Goal: Task Accomplishment & Management: Use online tool/utility

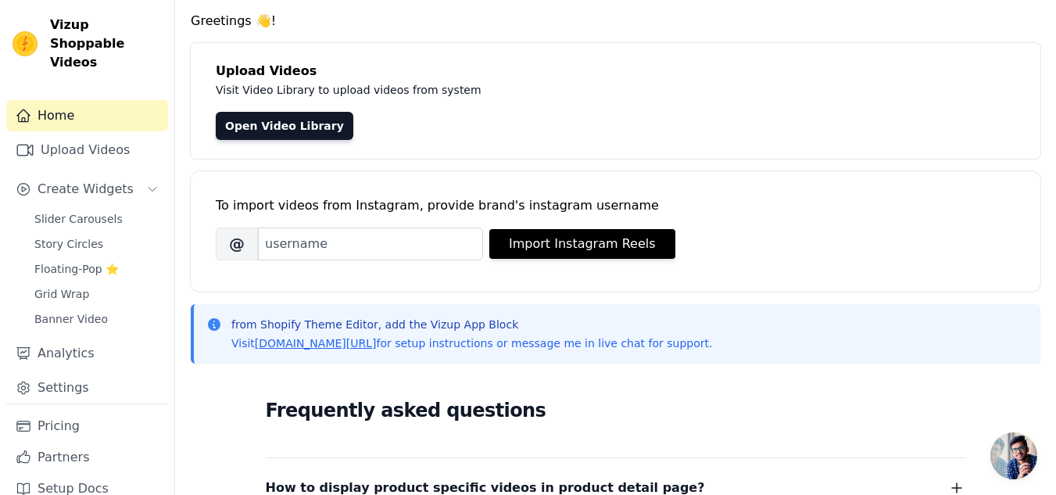
scroll to position [78, 0]
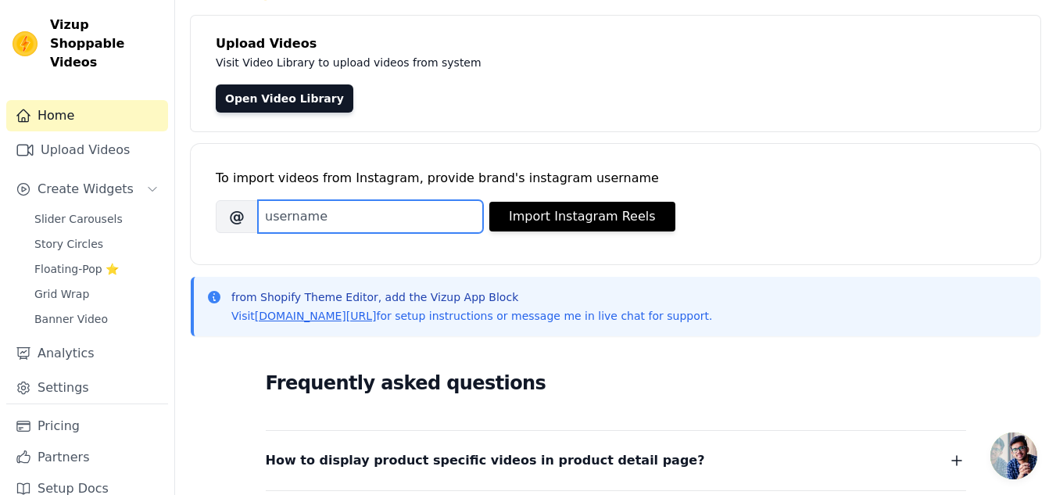
click at [324, 211] on input "Brand's Instagram Username" at bounding box center [370, 216] width 225 height 33
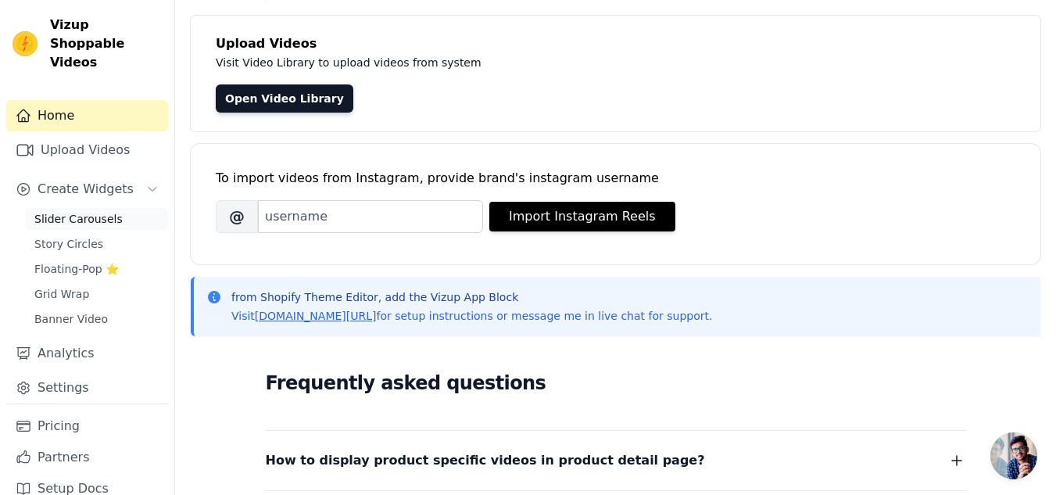
click at [107, 211] on span "Slider Carousels" at bounding box center [78, 219] width 88 height 16
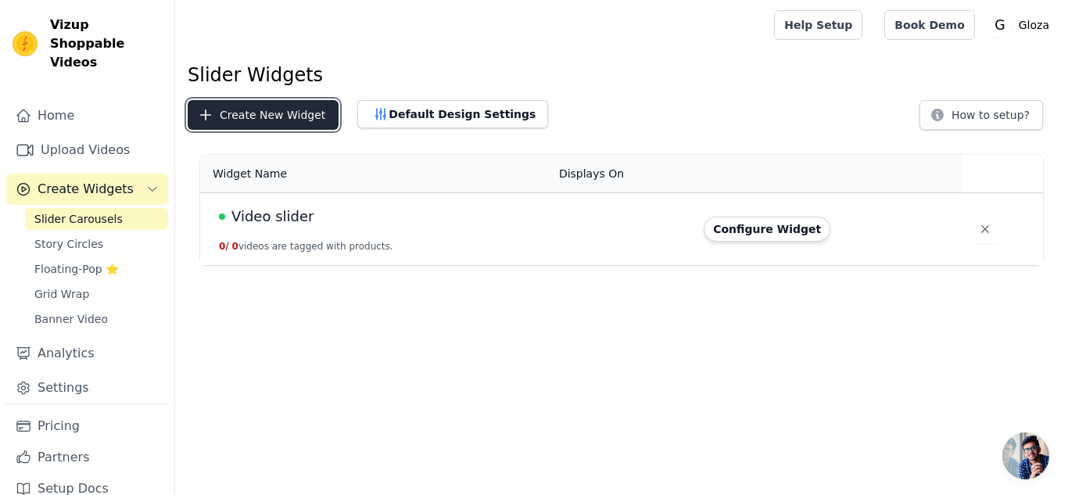
click at [247, 125] on button "Create New Widget" at bounding box center [263, 115] width 151 height 30
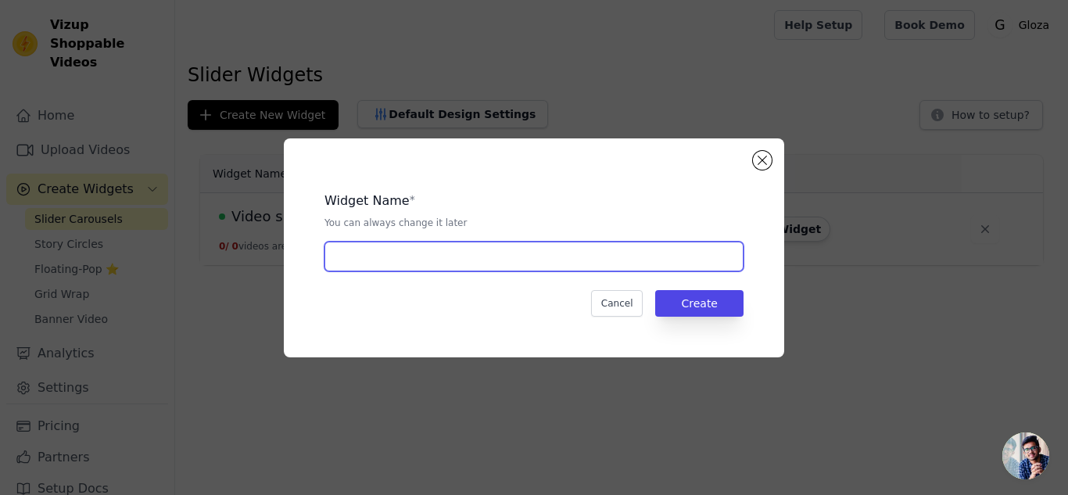
click at [411, 262] on input "text" at bounding box center [533, 256] width 419 height 30
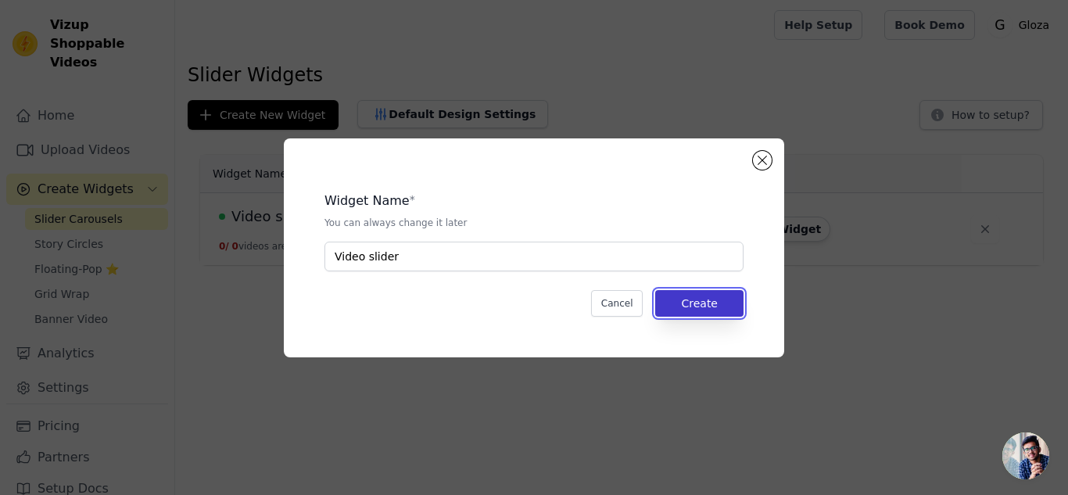
click at [678, 291] on button "Create" at bounding box center [699, 303] width 88 height 27
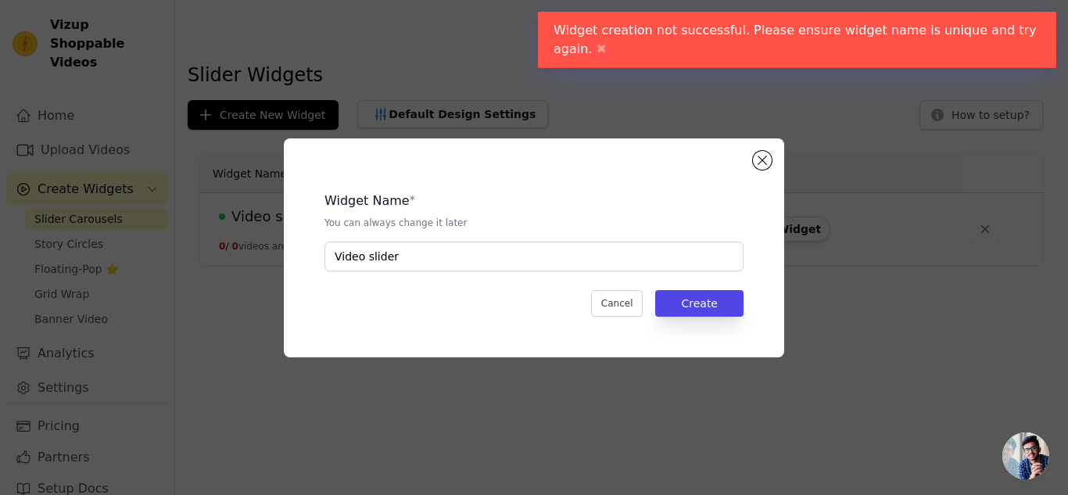
click at [512, 271] on div "Widget Name * You can always change it later Video slider Cancel Create" at bounding box center [534, 247] width 450 height 169
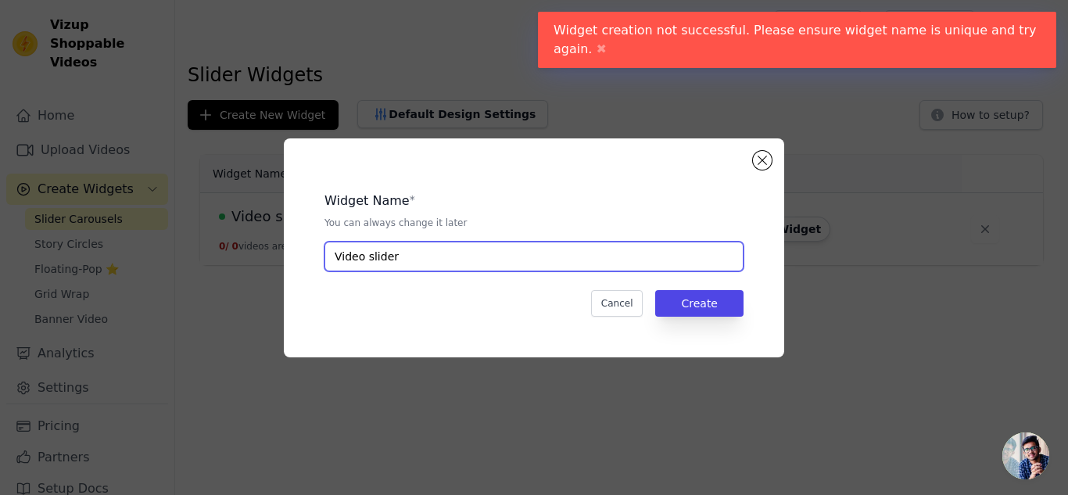
click at [510, 265] on input "Video slider" at bounding box center [533, 256] width 419 height 30
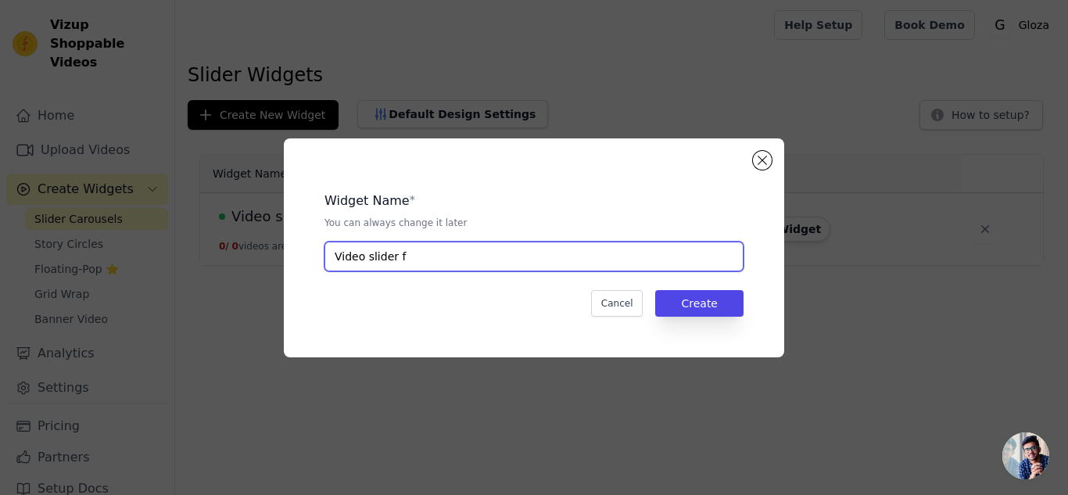
type input "Video slider f"
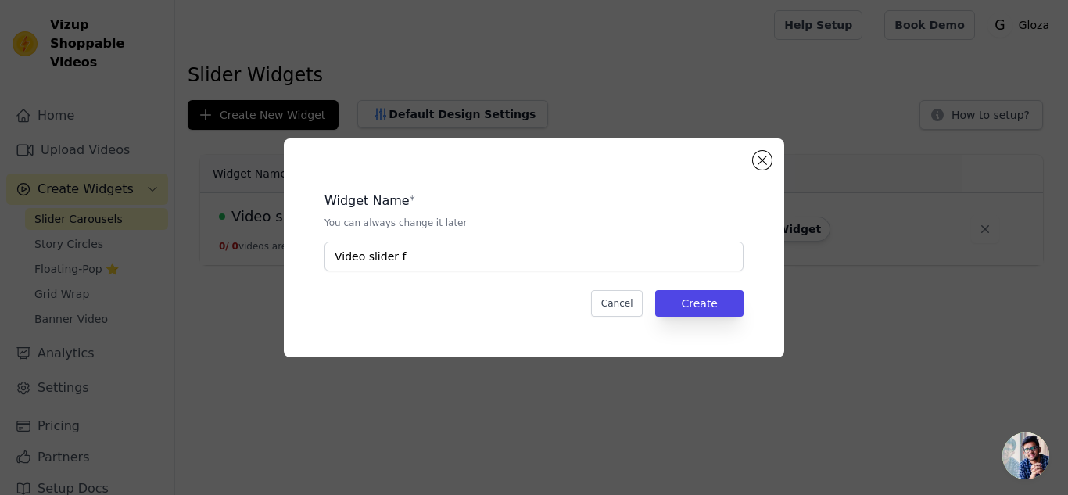
click at [706, 322] on div "Widget Name * You can always change it later Video slider f Cancel Create" at bounding box center [534, 247] width 450 height 169
click at [696, 309] on button "Create" at bounding box center [699, 303] width 88 height 27
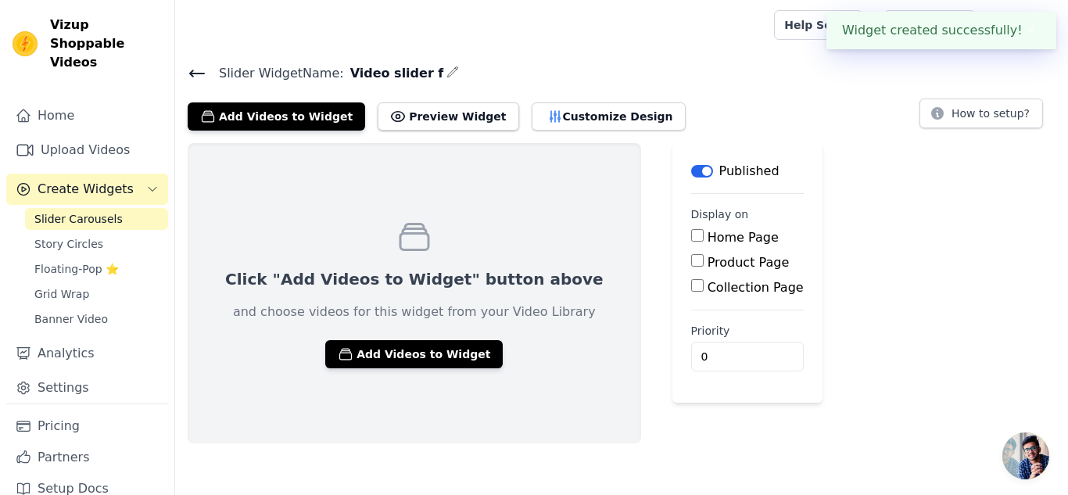
click at [691, 236] on input "Home Page" at bounding box center [697, 235] width 13 height 13
checkbox input "true"
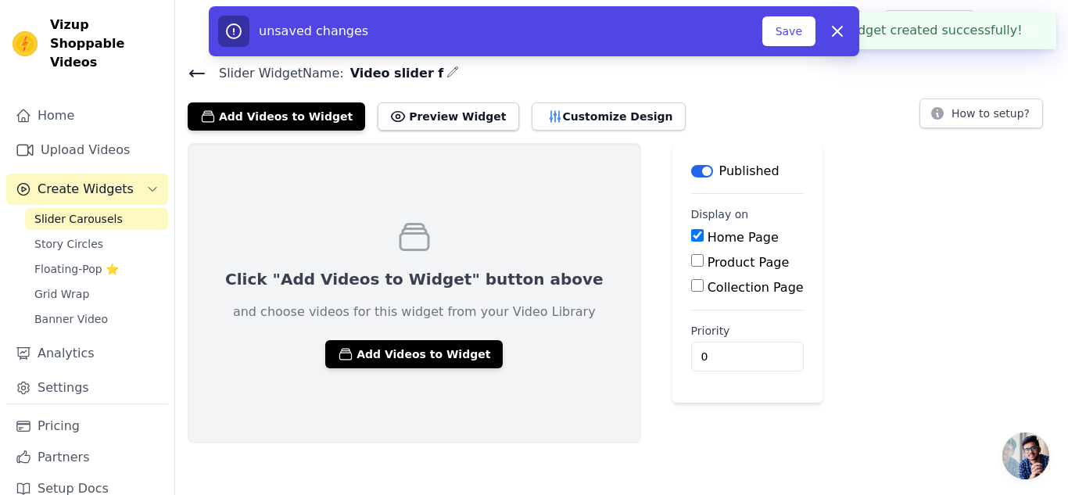
click at [691, 266] on div "Product Page" at bounding box center [747, 262] width 113 height 19
click at [691, 291] on input "Collection Page" at bounding box center [697, 285] width 13 height 13
checkbox input "true"
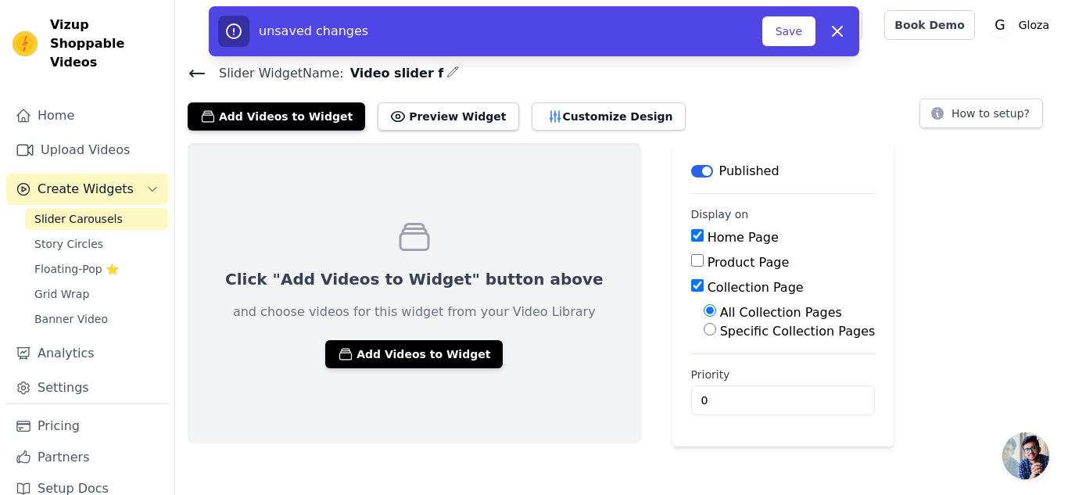
click at [691, 259] on input "Product Page" at bounding box center [697, 260] width 13 height 13
checkbox input "true"
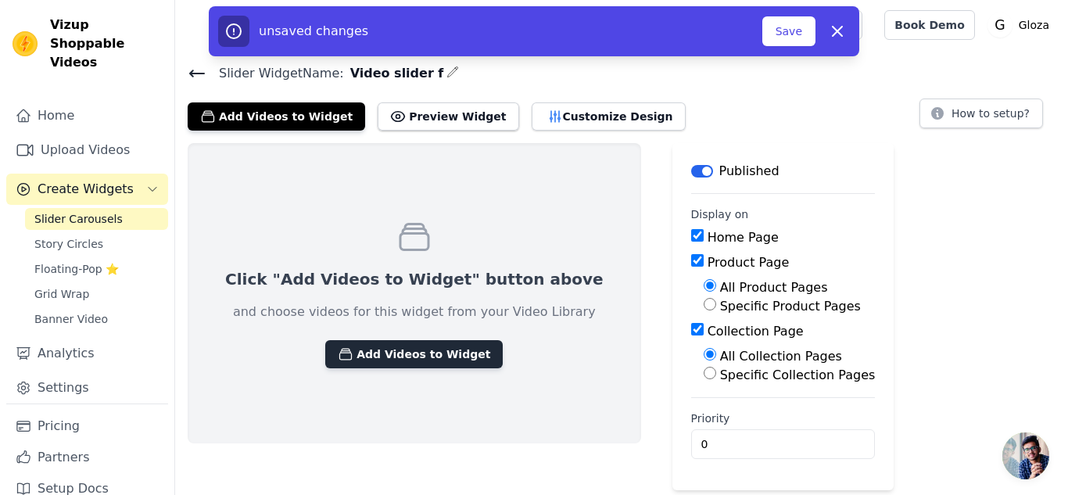
click at [364, 362] on button "Add Videos to Widget" at bounding box center [413, 354] width 177 height 28
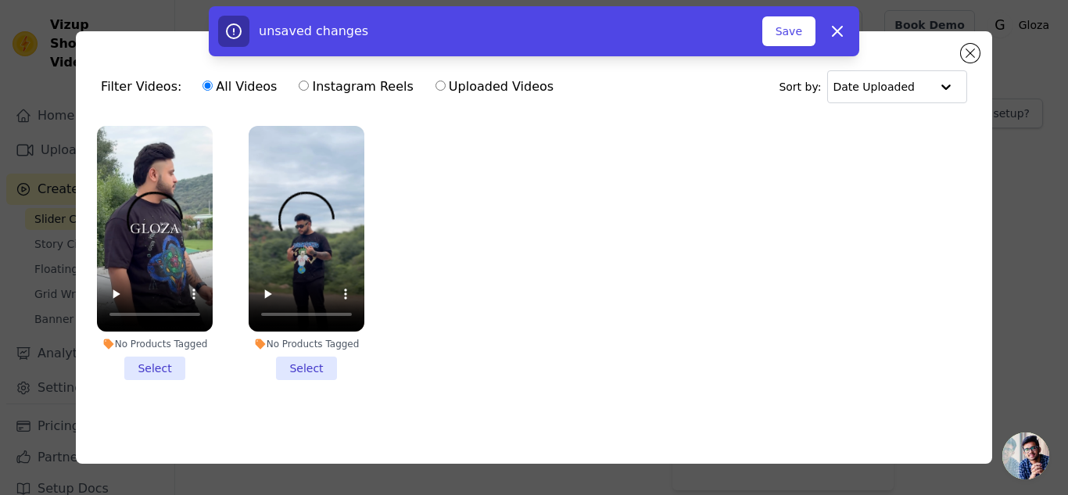
click at [166, 359] on li "No Products Tagged Select" at bounding box center [155, 253] width 116 height 254
click at [0, 0] on input "No Products Tagged Select" at bounding box center [0, 0] width 0 height 0
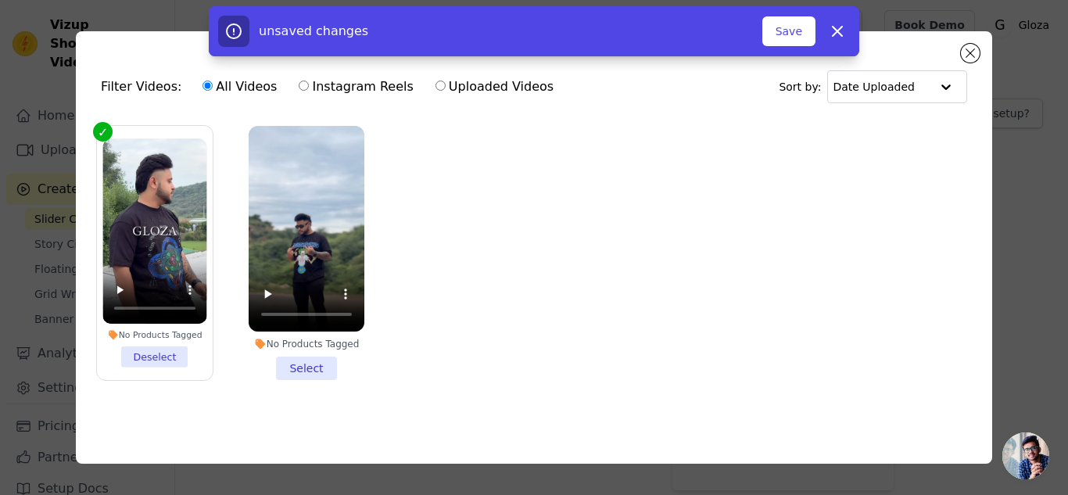
click at [333, 363] on li "No Products Tagged Select" at bounding box center [307, 253] width 116 height 254
click at [0, 0] on input "No Products Tagged Select" at bounding box center [0, 0] width 0 height 0
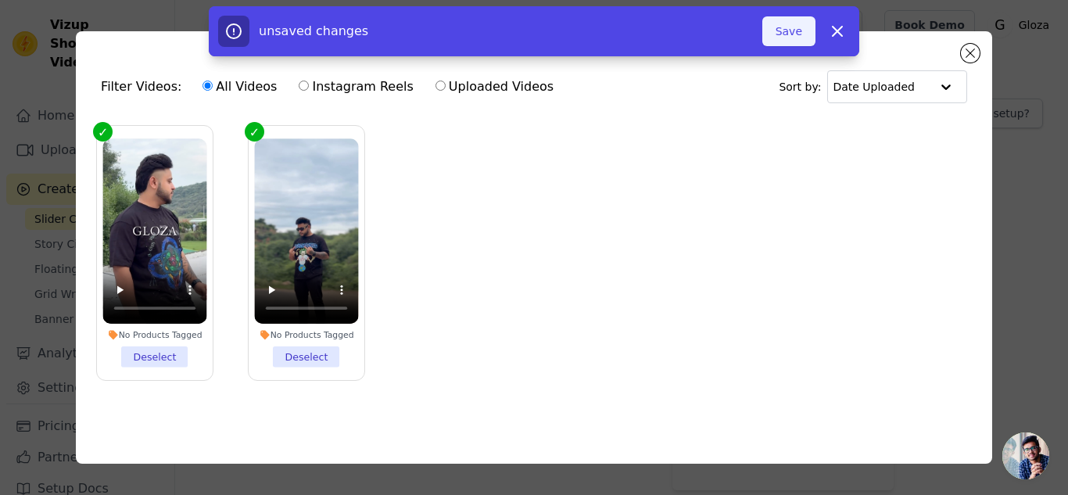
click at [798, 42] on button "Save" at bounding box center [788, 31] width 53 height 30
click at [842, 35] on icon "button" at bounding box center [836, 31] width 9 height 9
checkbox input "false"
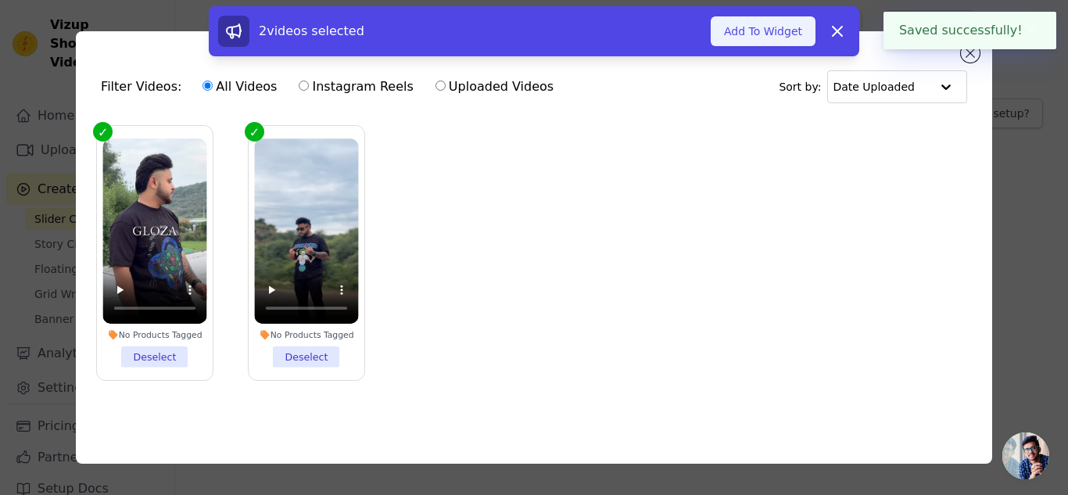
click at [754, 38] on button "Add To Widget" at bounding box center [762, 31] width 105 height 30
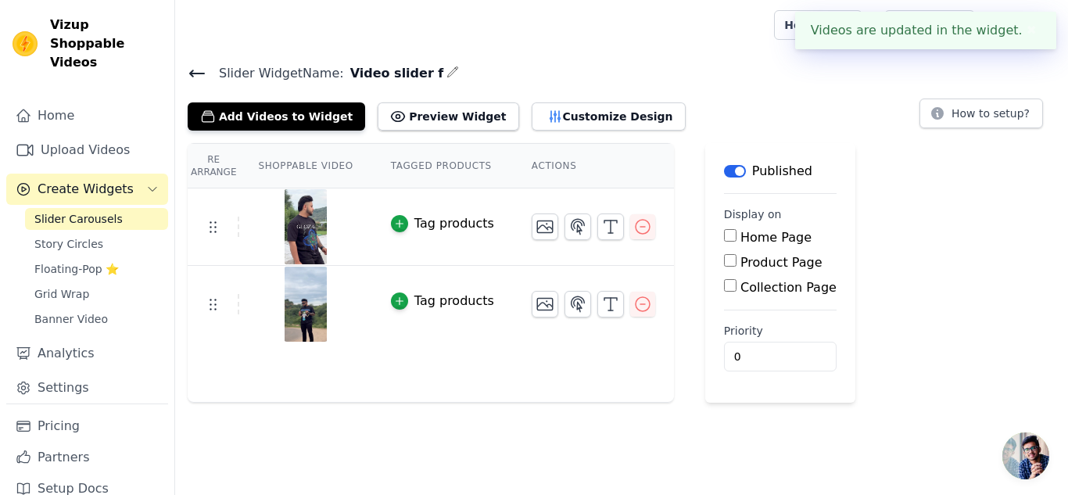
click at [414, 216] on div "Tag products" at bounding box center [454, 223] width 80 height 19
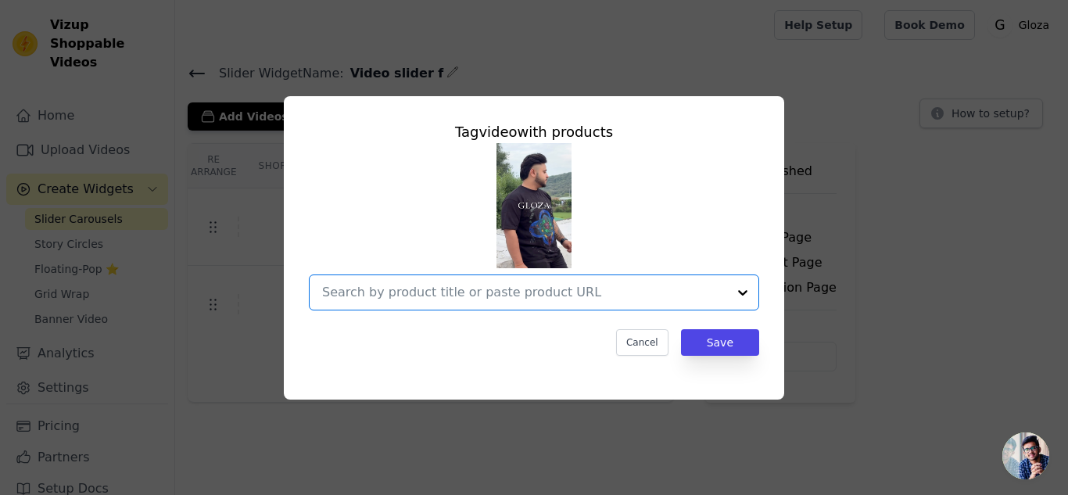
click at [475, 283] on input "text" at bounding box center [524, 292] width 405 height 19
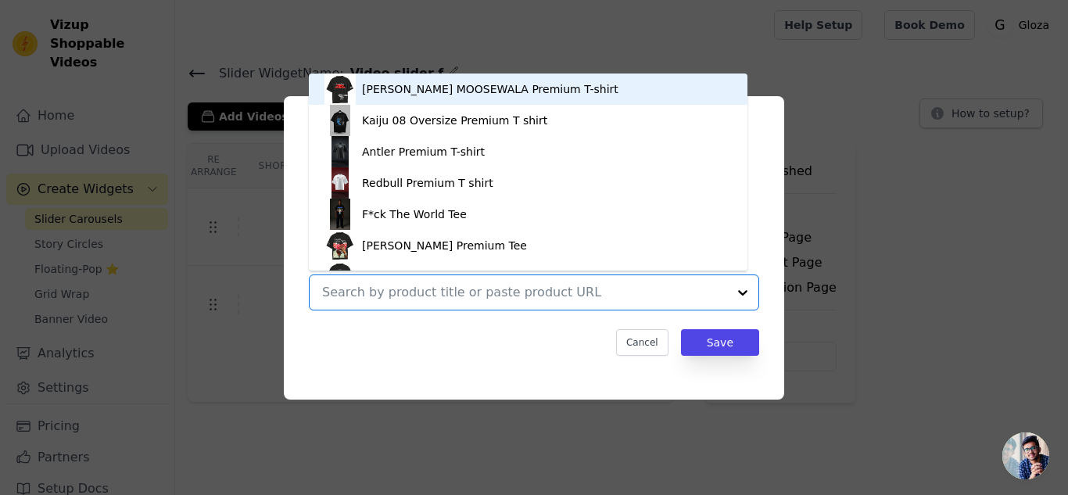
click at [475, 283] on input "text" at bounding box center [524, 292] width 405 height 19
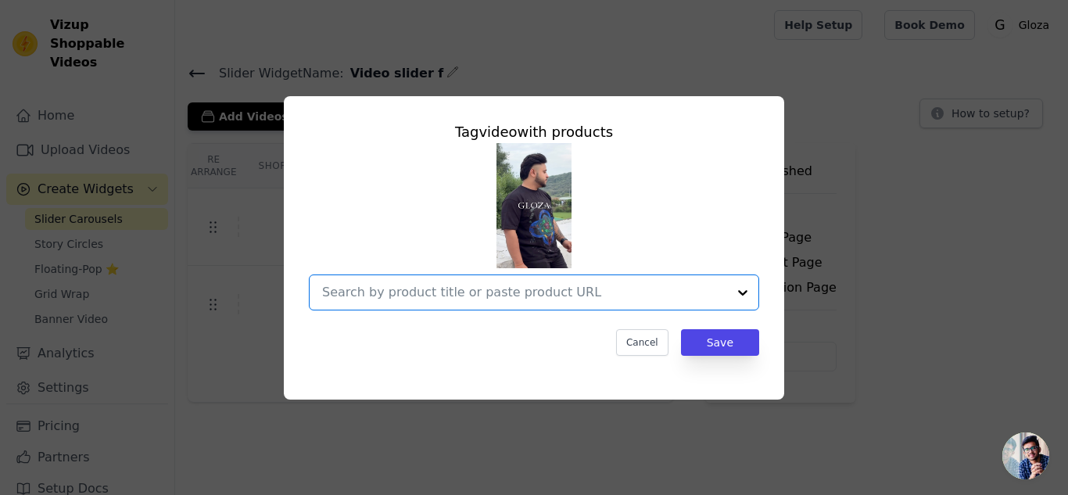
click at [475, 283] on input "text" at bounding box center [524, 292] width 405 height 19
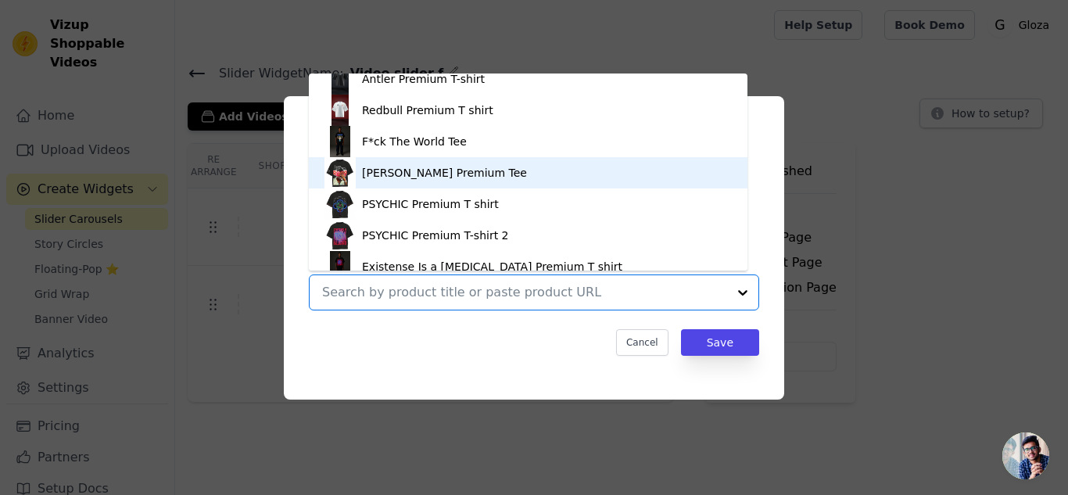
scroll to position [100, 0]
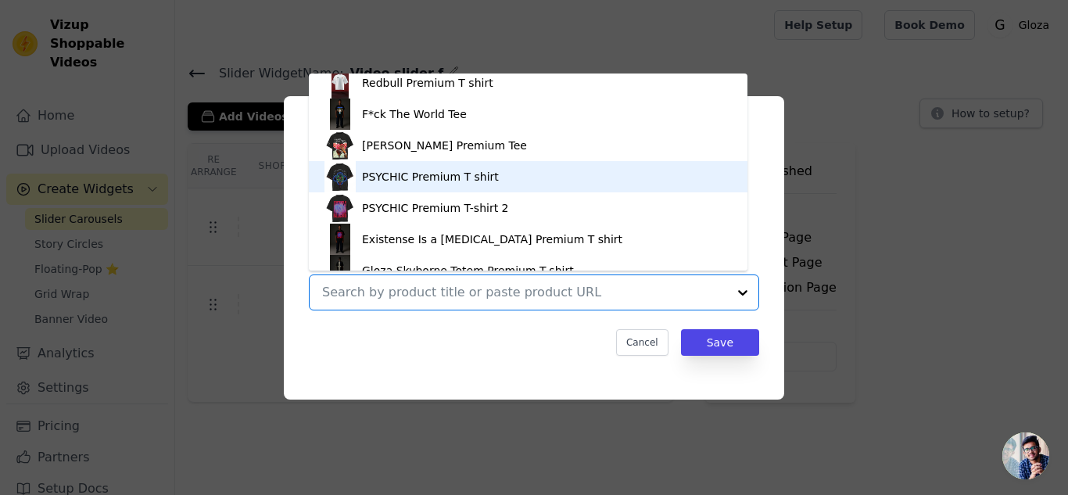
click at [409, 191] on div "PSYCHIC Premium T shirt" at bounding box center [527, 176] width 407 height 31
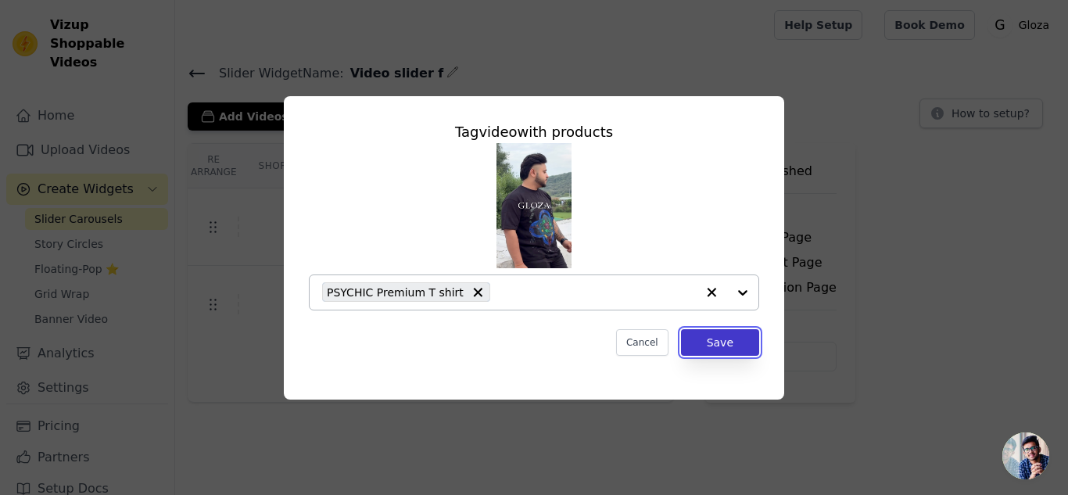
click at [704, 342] on button "Save" at bounding box center [720, 342] width 78 height 27
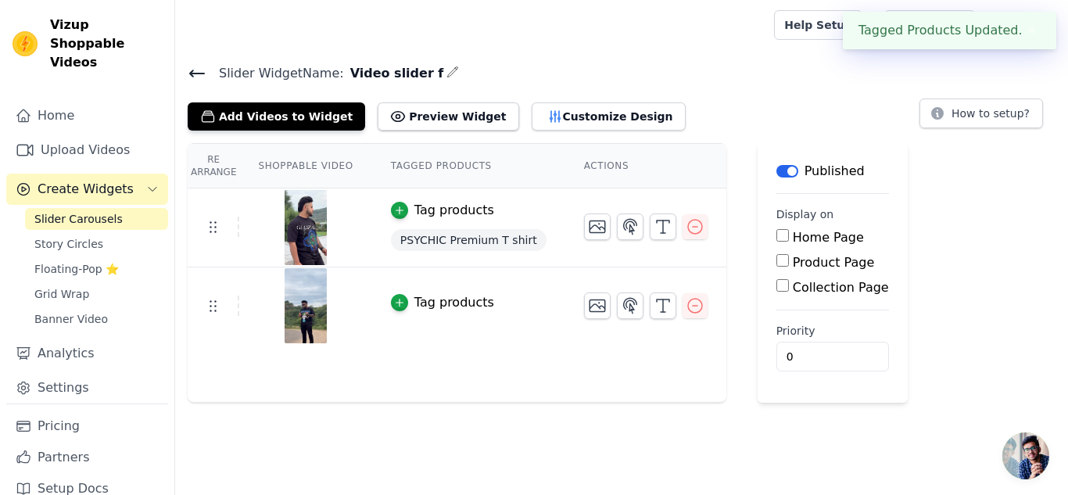
click at [433, 300] on div "Tag products" at bounding box center [454, 302] width 80 height 19
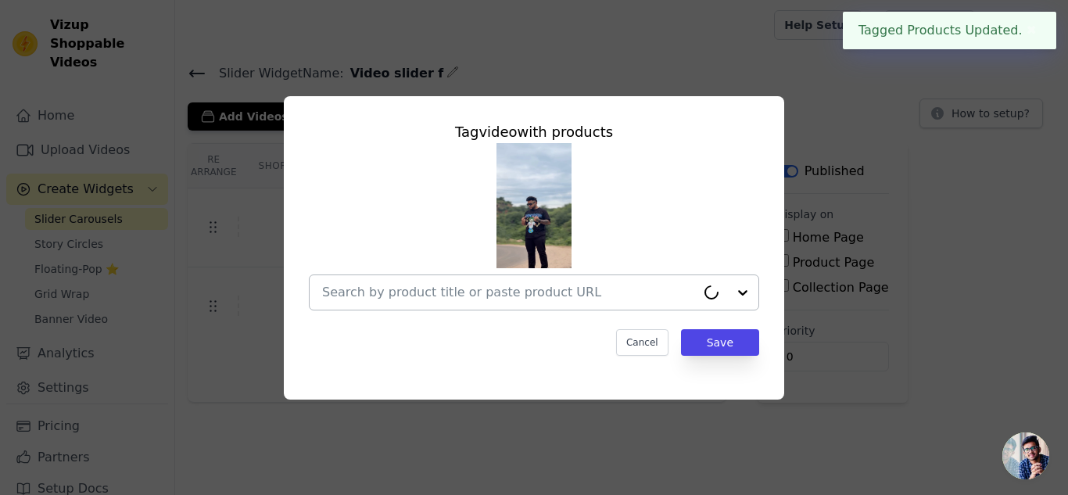
click at [431, 300] on input "text" at bounding box center [509, 292] width 374 height 19
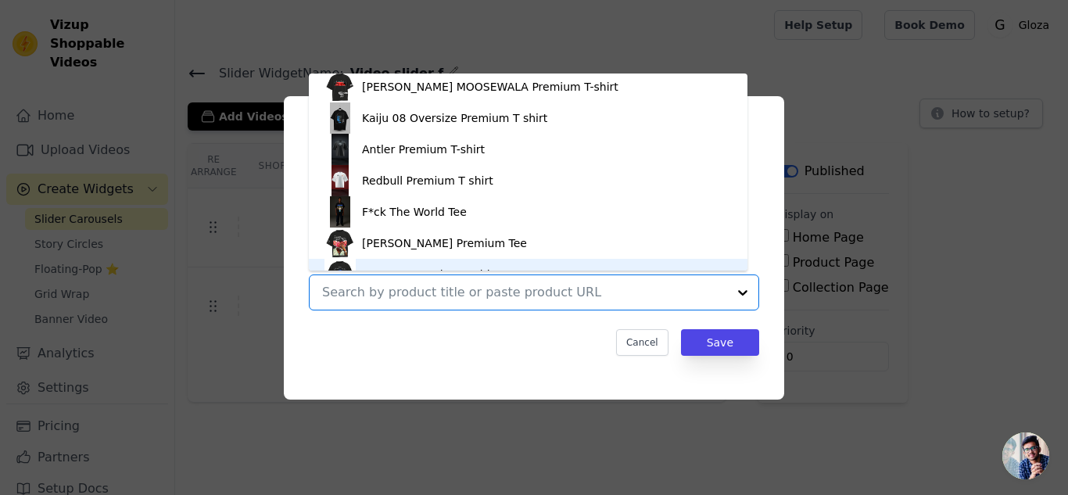
scroll to position [0, 0]
click at [451, 297] on input "text" at bounding box center [524, 292] width 405 height 19
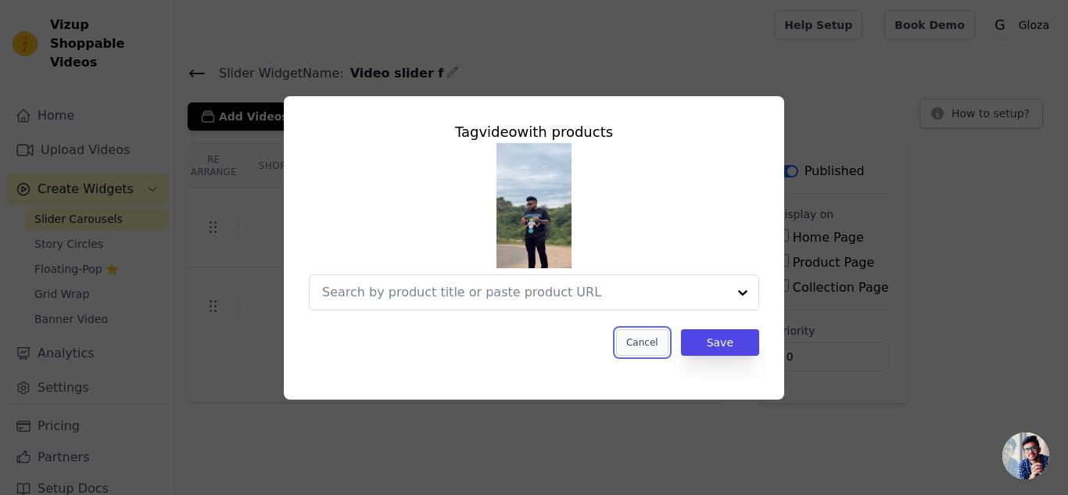
click at [652, 340] on button "Cancel" at bounding box center [642, 342] width 52 height 27
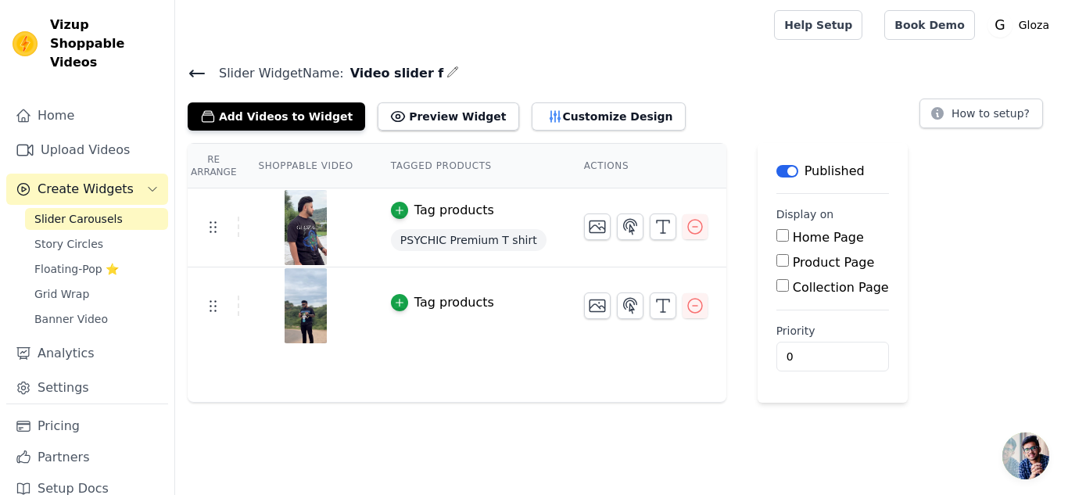
click at [415, 304] on div "Tag products" at bounding box center [454, 302] width 80 height 19
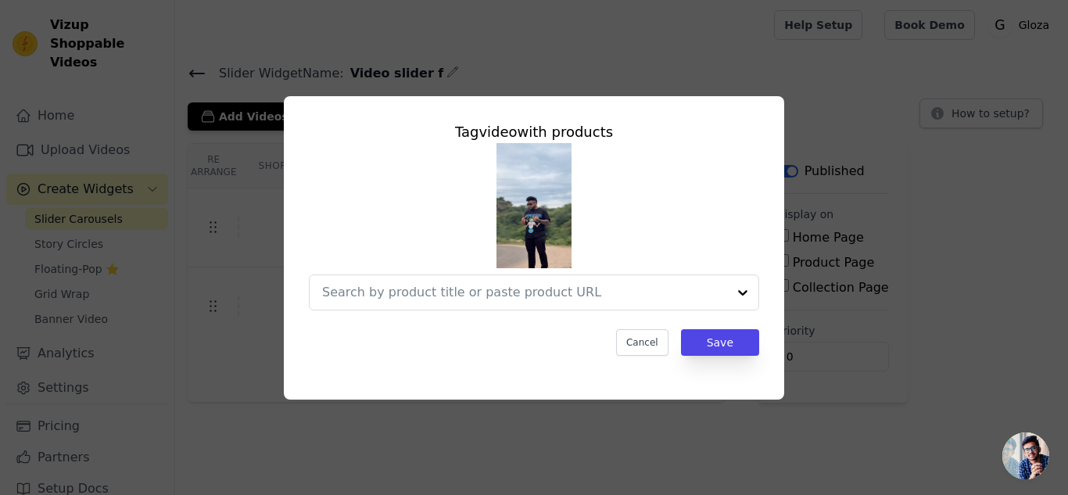
click at [415, 304] on div at bounding box center [524, 292] width 405 height 34
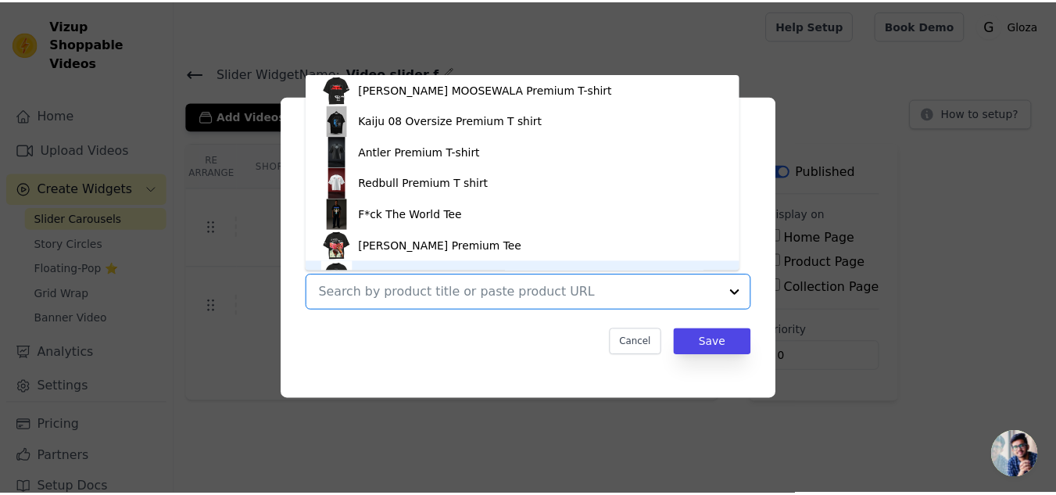
scroll to position [22, 0]
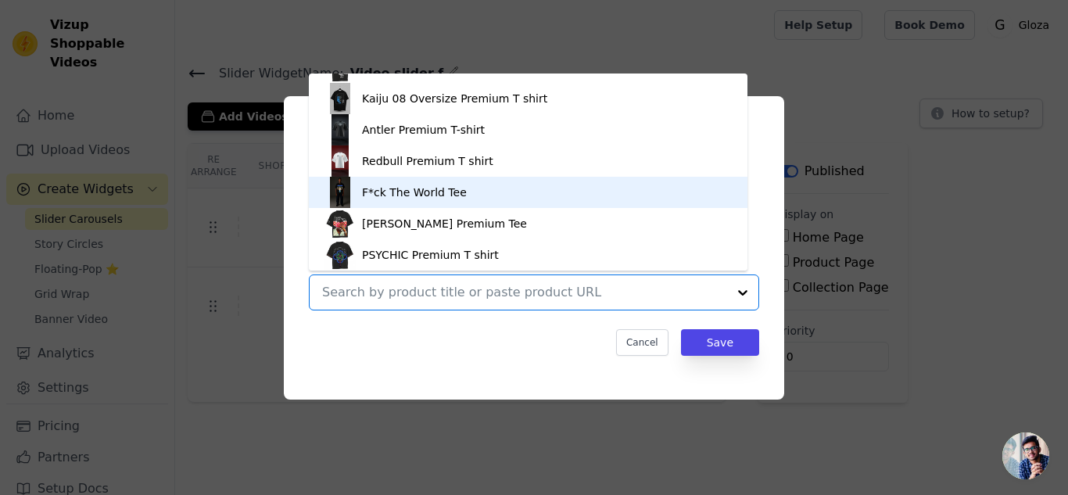
click at [372, 201] on div "F*ck The World Tee" at bounding box center [527, 192] width 407 height 31
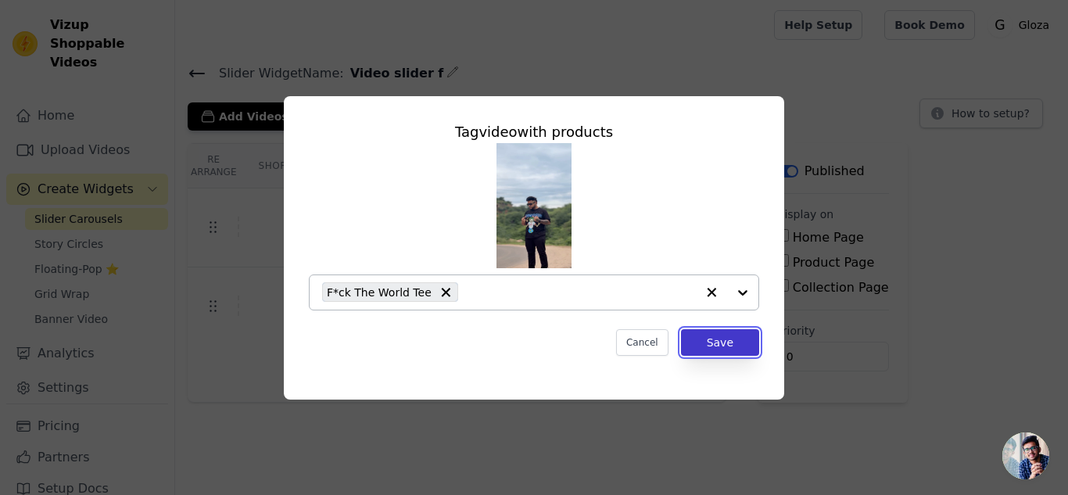
click at [743, 350] on button "Save" at bounding box center [720, 342] width 78 height 27
click at [717, 342] on div "Re Arrange Shoppable Video Tagged Products Actions Tag products PSYCHIC Premium…" at bounding box center [621, 272] width 892 height 259
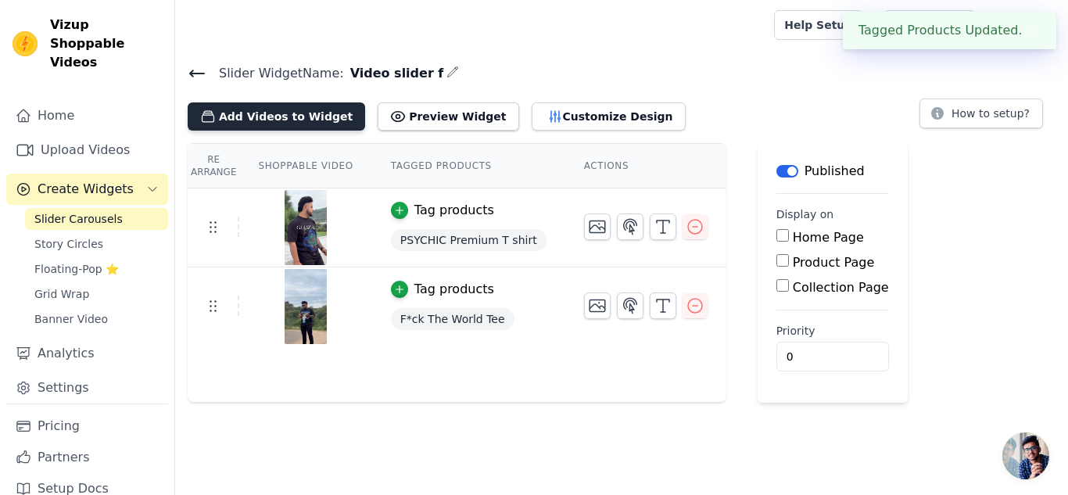
click at [300, 116] on button "Add Videos to Widget" at bounding box center [276, 116] width 177 height 28
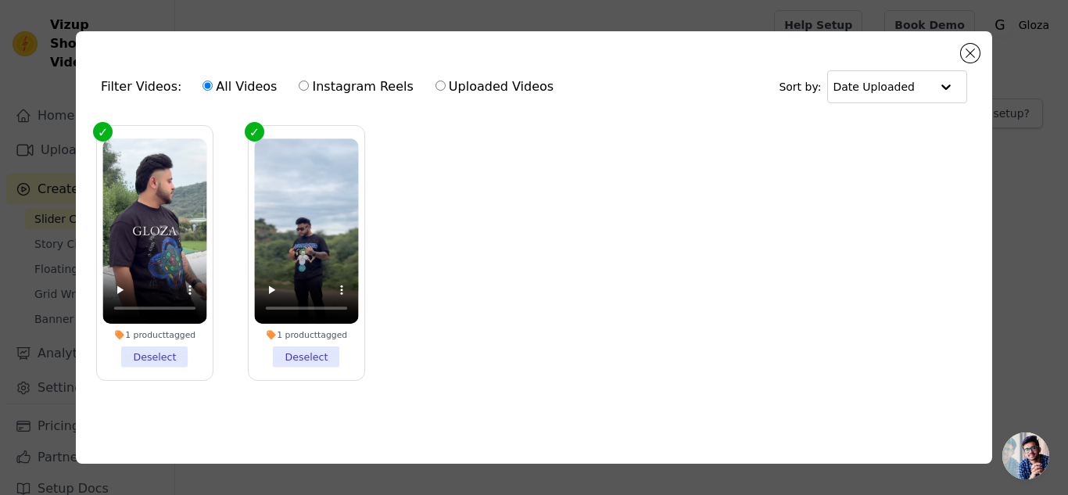
click at [435, 83] on input "Uploaded Videos" at bounding box center [440, 85] width 10 height 10
radio input "true"
click at [194, 85] on div "All Videos Instagram Reels Uploaded Videos" at bounding box center [378, 87] width 368 height 36
click at [202, 83] on input "All Videos" at bounding box center [207, 85] width 10 height 10
radio input "true"
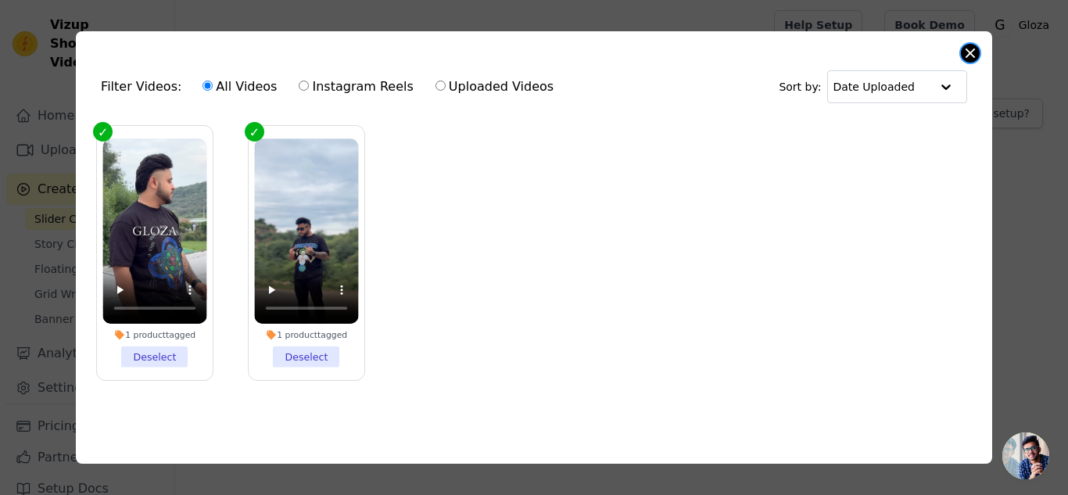
click at [977, 51] on button "Close modal" at bounding box center [969, 53] width 19 height 19
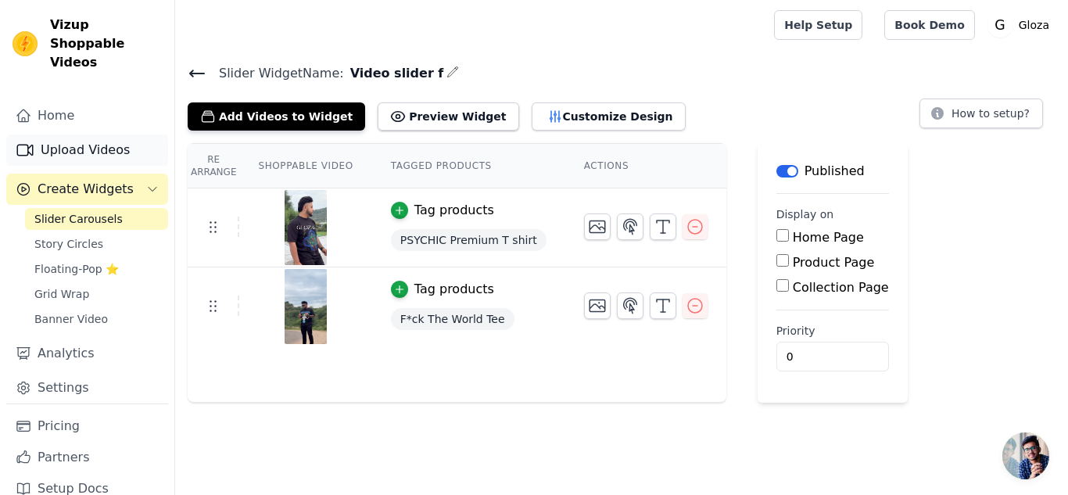
click at [75, 138] on link "Upload Videos" at bounding box center [87, 149] width 162 height 31
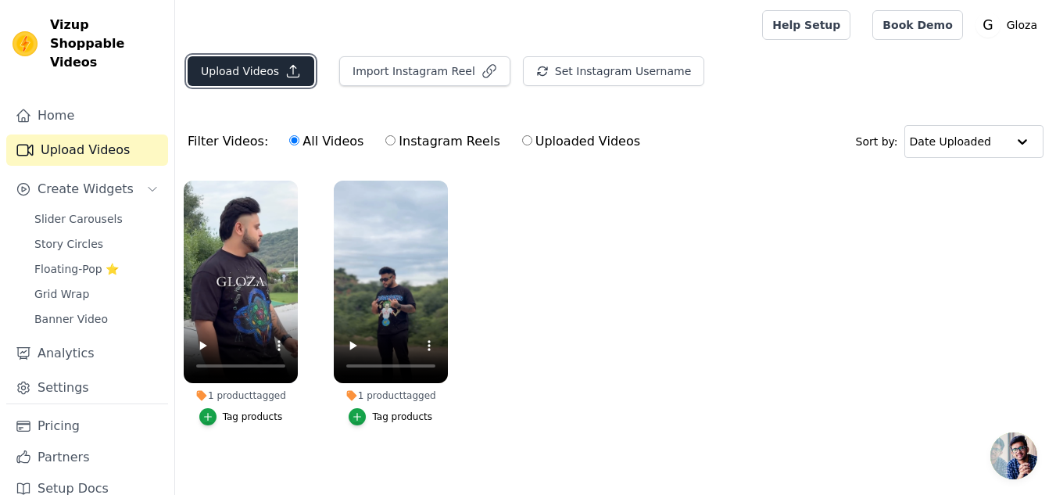
click at [269, 84] on button "Upload Videos" at bounding box center [251, 71] width 127 height 30
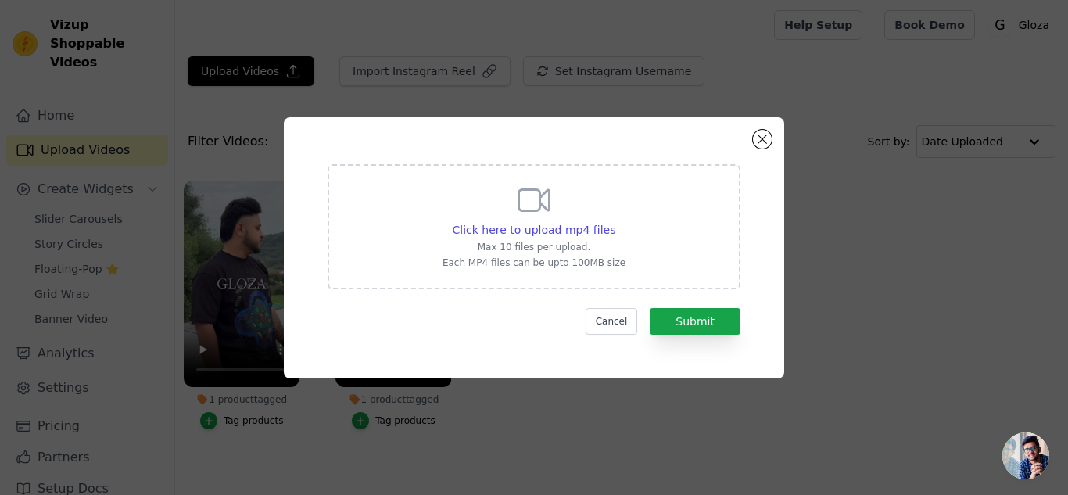
click at [588, 264] on p "Each MP4 files can be upto 100MB size" at bounding box center [533, 262] width 183 height 13
click at [614, 222] on input "Click here to upload mp4 files Max 10 files per upload. Each MP4 files can be u…" at bounding box center [614, 221] width 1 height 1
click at [563, 243] on p "Max 10 files per upload." at bounding box center [533, 247] width 183 height 13
click at [614, 222] on input "Click here to upload mp4 files Max 10 files per upload. Each MP4 files can be u…" at bounding box center [614, 221] width 1 height 1
click at [617, 329] on button "Cancel" at bounding box center [611, 321] width 52 height 27
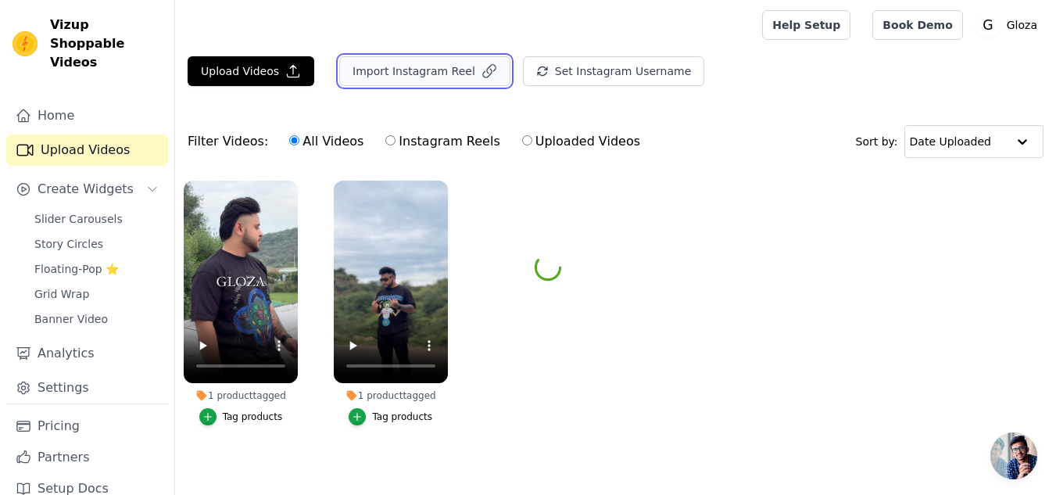
click at [427, 82] on button "Import Instagram Reel" at bounding box center [424, 71] width 171 height 30
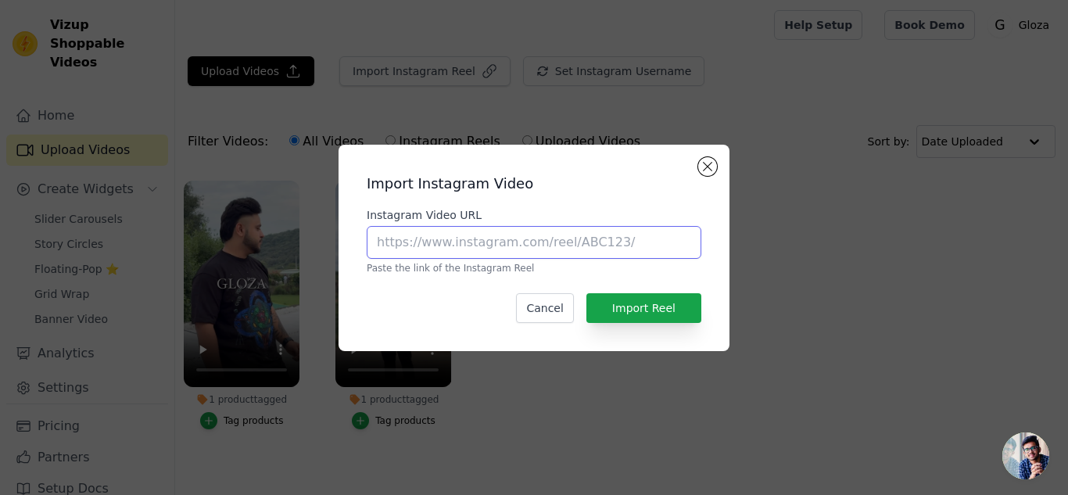
click at [450, 238] on input "Instagram Video URL" at bounding box center [534, 242] width 334 height 33
paste input "[URL][DOMAIN_NAME][DOMAIN_NAME]"
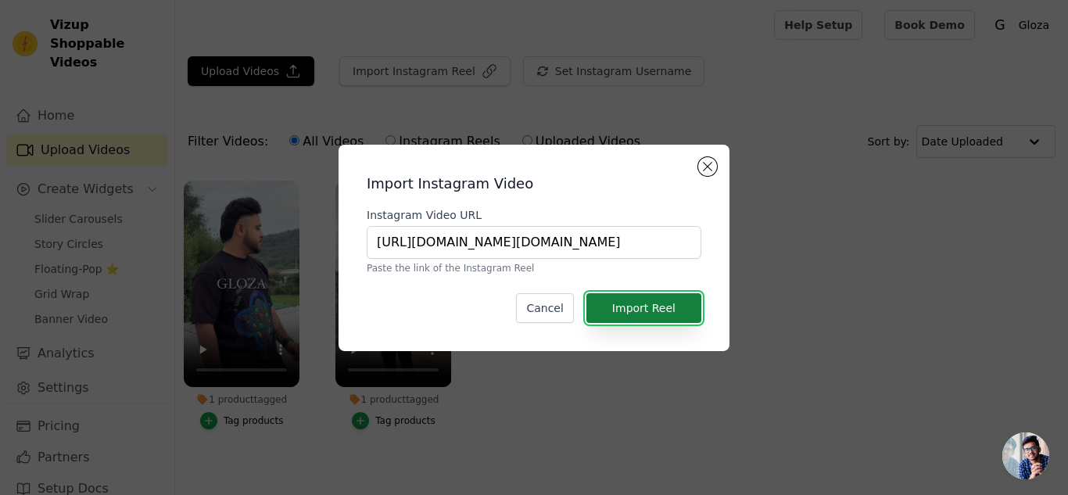
click at [610, 305] on button "Import Reel" at bounding box center [643, 308] width 115 height 30
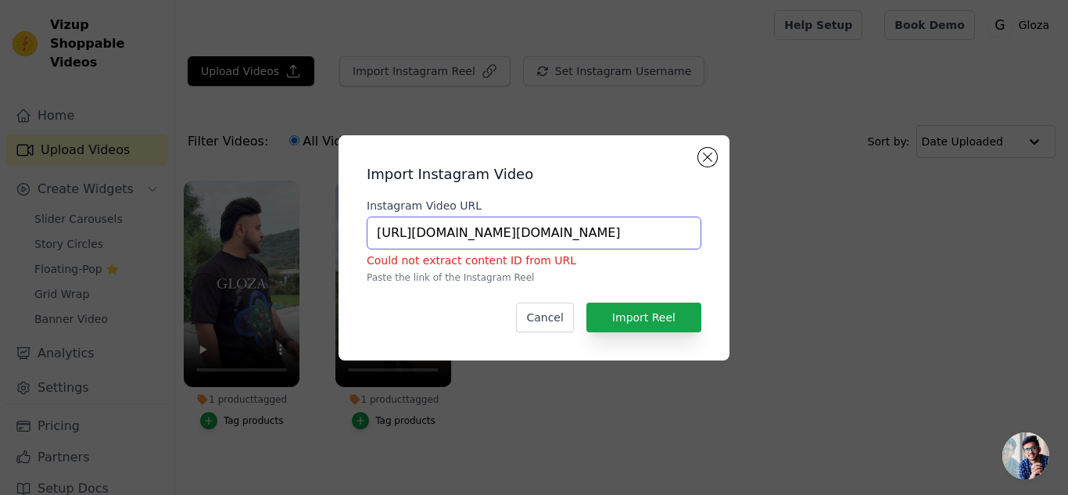
click at [623, 237] on input "[URL][DOMAIN_NAME][DOMAIN_NAME]" at bounding box center [534, 232] width 334 height 33
type input "[URL][DOMAIN_NAME][DOMAIN_NAME]"
click at [630, 319] on button "Import Reel" at bounding box center [643, 317] width 115 height 30
click at [562, 316] on button "Cancel" at bounding box center [544, 317] width 57 height 30
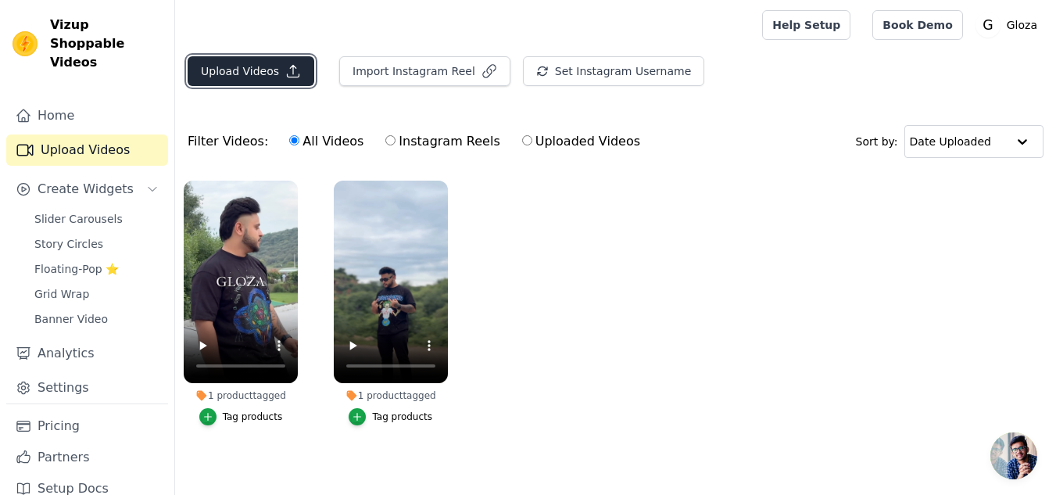
click at [260, 77] on button "Upload Videos" at bounding box center [251, 71] width 127 height 30
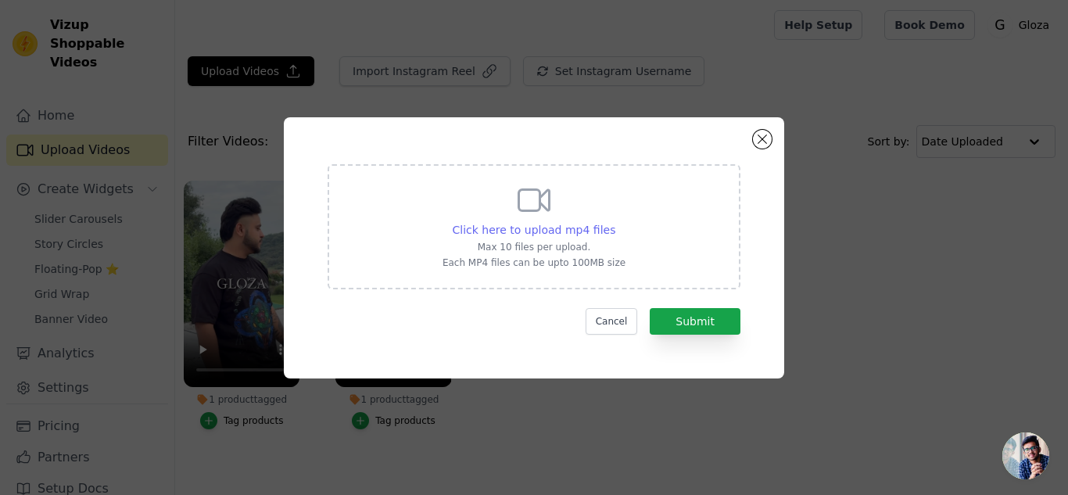
click at [538, 227] on span "Click here to upload mp4 files" at bounding box center [533, 230] width 163 height 13
click at [614, 222] on input "Click here to upload mp4 files Max 10 files per upload. Each MP4 files can be u…" at bounding box center [614, 221] width 1 height 1
click at [498, 231] on span "Click here to upload mp4 files" at bounding box center [533, 230] width 163 height 13
click at [614, 222] on input "Click here to upload mp4 files Max 10 files per upload. Each MP4 files can be u…" at bounding box center [614, 221] width 1 height 1
click at [611, 323] on button "Cancel" at bounding box center [611, 321] width 52 height 27
